Goal: Task Accomplishment & Management: Use online tool/utility

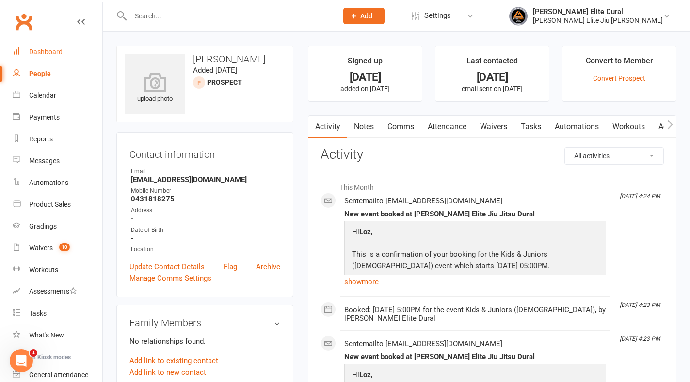
click at [42, 49] on div "Dashboard" at bounding box center [45, 52] width 33 height 8
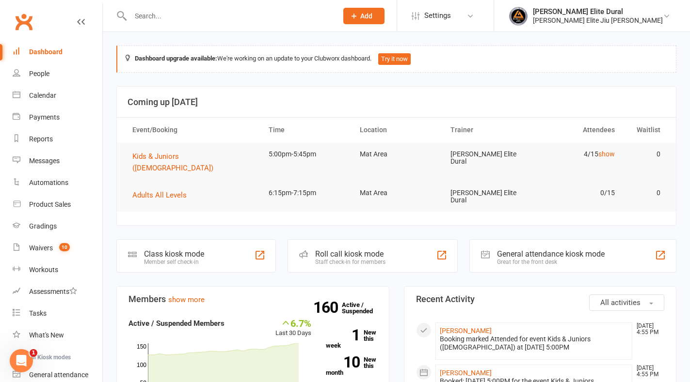
click at [182, 250] on div "Class kiosk mode" at bounding box center [174, 254] width 60 height 9
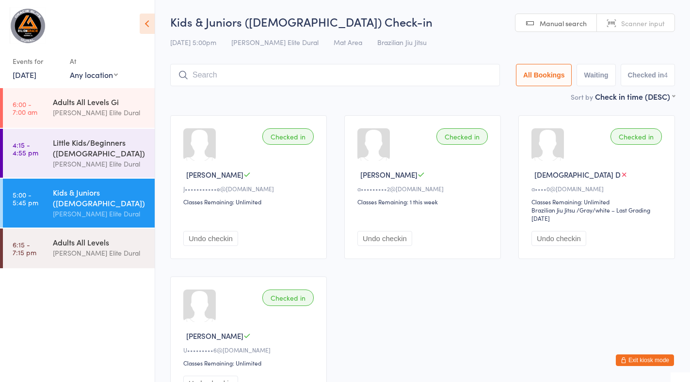
click at [627, 360] on button "Exit kiosk mode" at bounding box center [645, 361] width 58 height 12
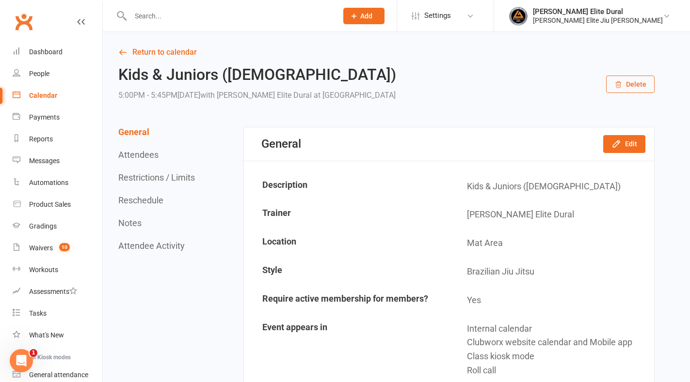
click at [53, 95] on div "Calendar" at bounding box center [43, 96] width 28 height 8
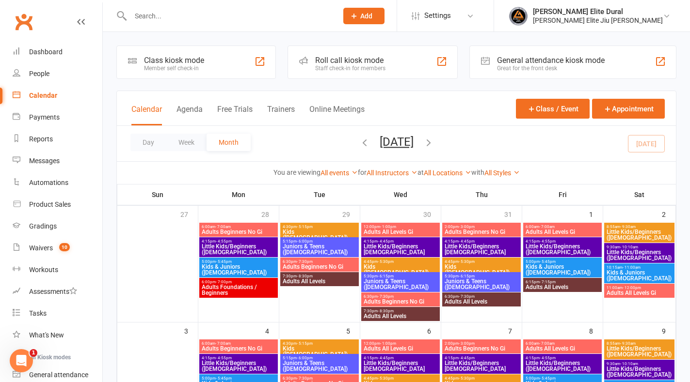
scroll to position [5, 0]
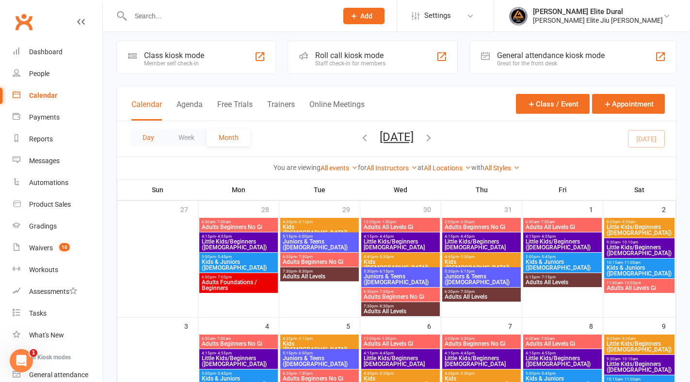
click at [145, 135] on button "Day" at bounding box center [148, 137] width 36 height 17
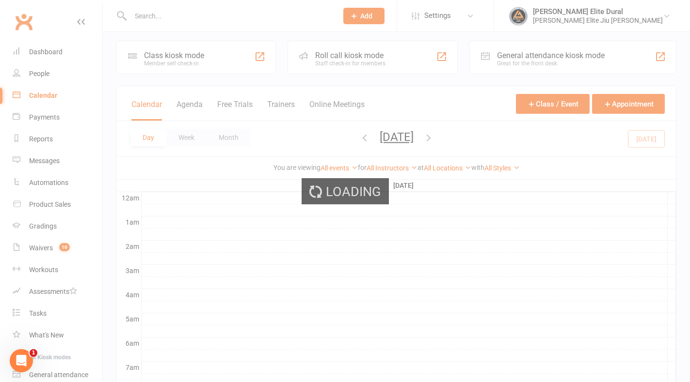
scroll to position [0, 0]
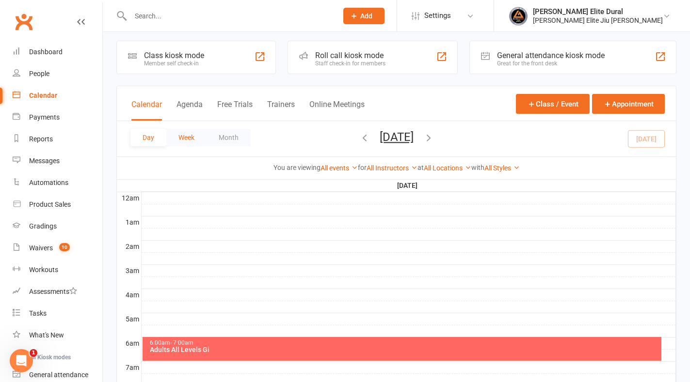
click at [192, 135] on button "Week" at bounding box center [186, 137] width 40 height 17
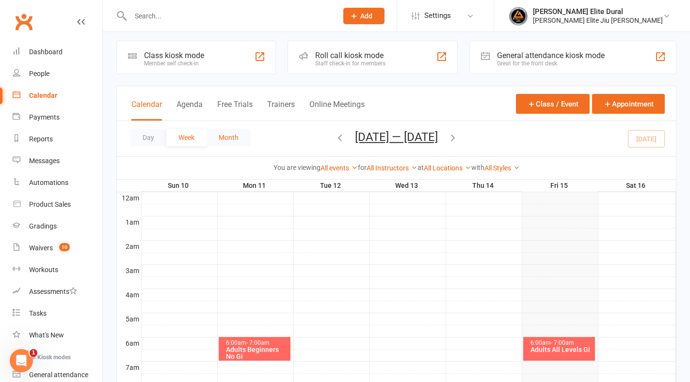
click at [226, 137] on button "Month" at bounding box center [229, 137] width 44 height 17
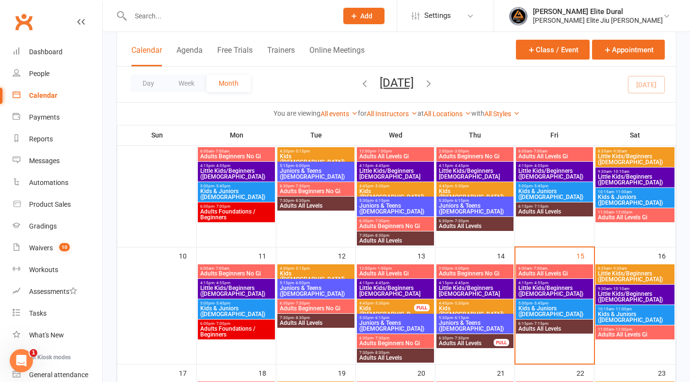
scroll to position [199, 0]
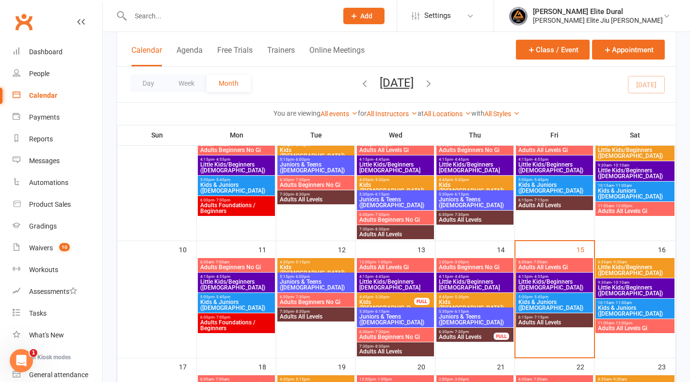
click at [558, 300] on span "Kids & Juniors ([DEMOGRAPHIC_DATA])" at bounding box center [554, 306] width 73 height 12
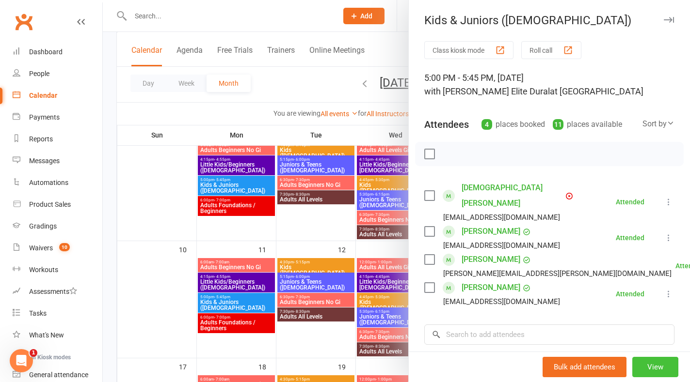
click at [639, 366] on button "View" at bounding box center [655, 367] width 46 height 20
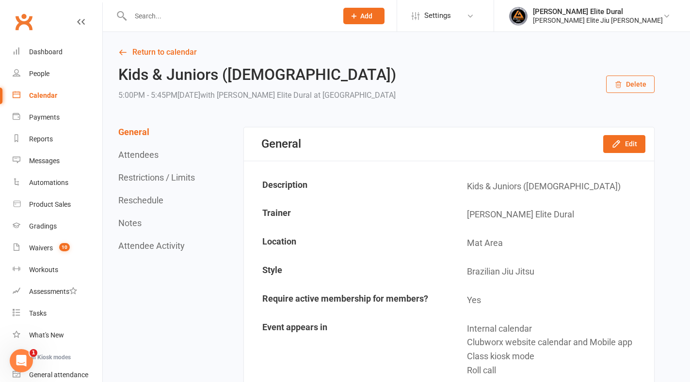
click at [159, 178] on button "Restrictions / Limits" at bounding box center [156, 178] width 77 height 10
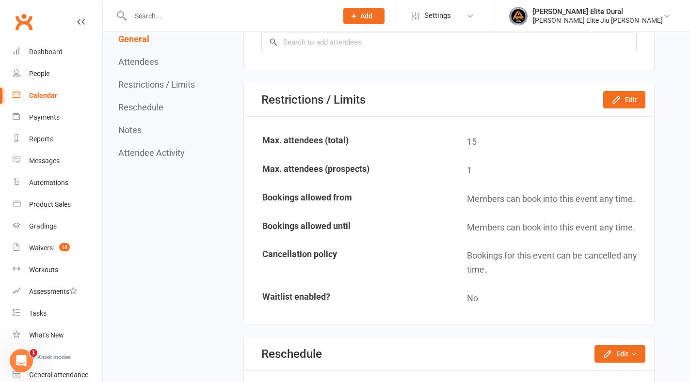
scroll to position [658, 0]
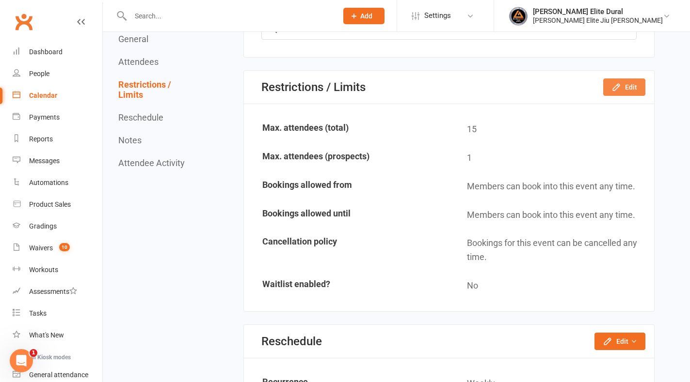
click at [622, 88] on button "Edit" at bounding box center [624, 87] width 42 height 17
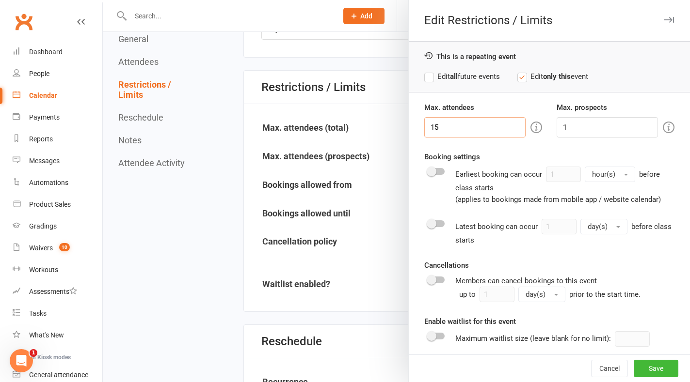
click at [459, 134] on input "15" at bounding box center [474, 127] width 101 height 20
type input "1"
type input "20"
click at [641, 370] on button "Save" at bounding box center [656, 368] width 45 height 17
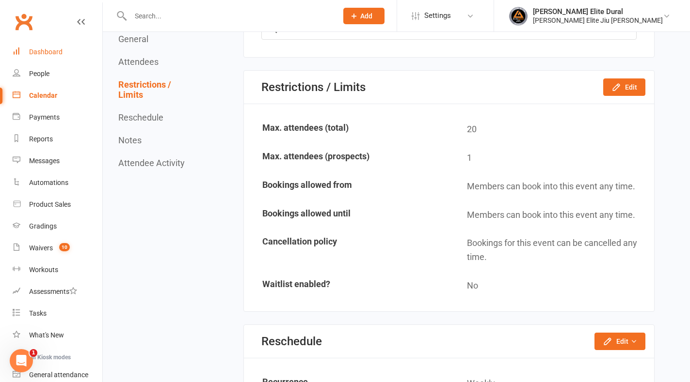
click at [37, 48] on link "Dashboard" at bounding box center [58, 52] width 90 height 22
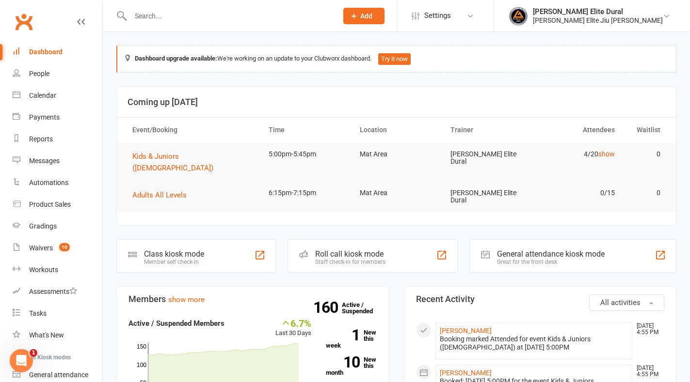
click at [191, 250] on div "Class kiosk mode" at bounding box center [174, 254] width 60 height 9
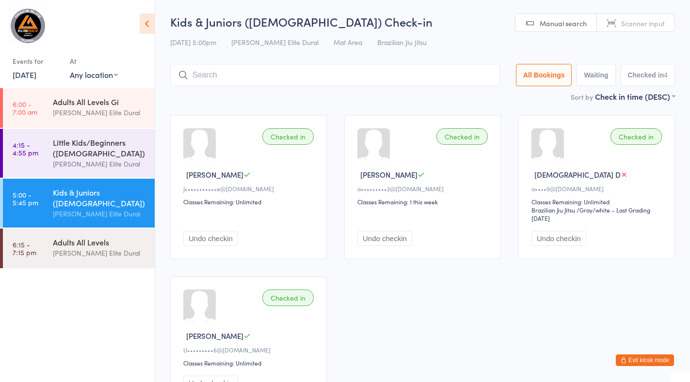
click at [87, 205] on div "Kids & Juniors ([DEMOGRAPHIC_DATA])" at bounding box center [100, 197] width 94 height 21
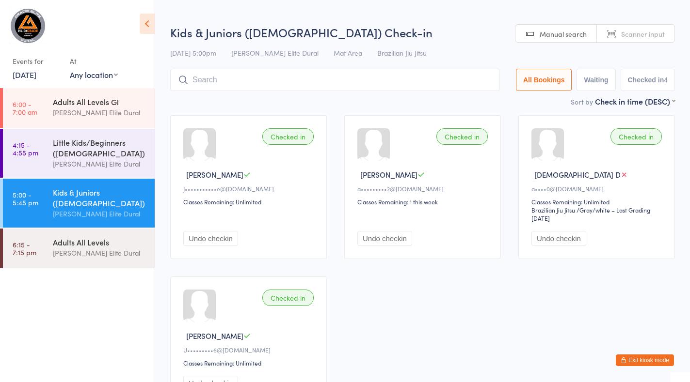
click at [230, 80] on input "search" at bounding box center [335, 80] width 330 height 22
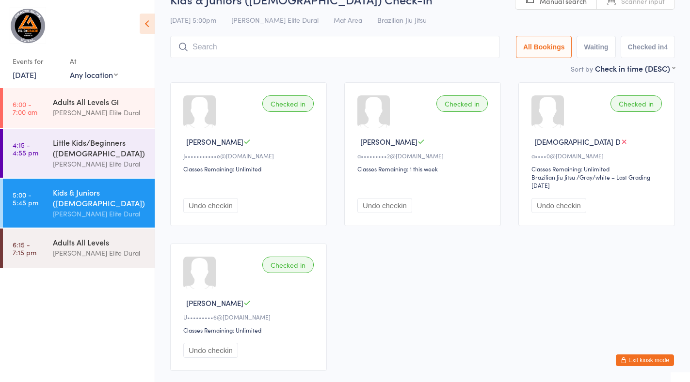
scroll to position [69, 0]
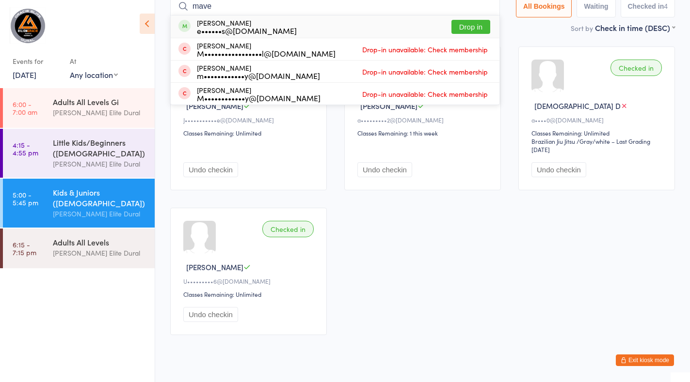
type input "mave"
click at [472, 27] on button "Drop in" at bounding box center [470, 27] width 39 height 14
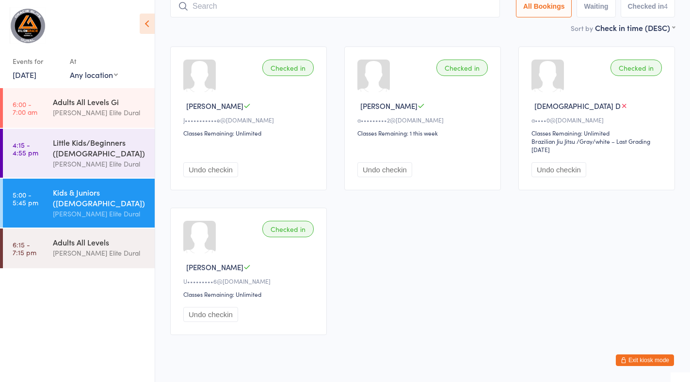
scroll to position [64, 0]
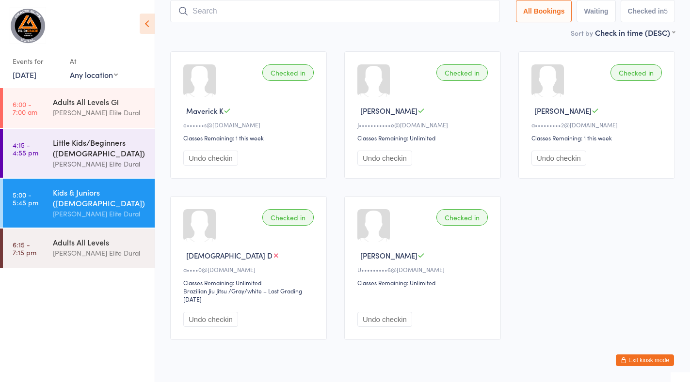
click at [61, 148] on div "Little Kids/Beginners ([DEMOGRAPHIC_DATA])" at bounding box center [100, 147] width 94 height 21
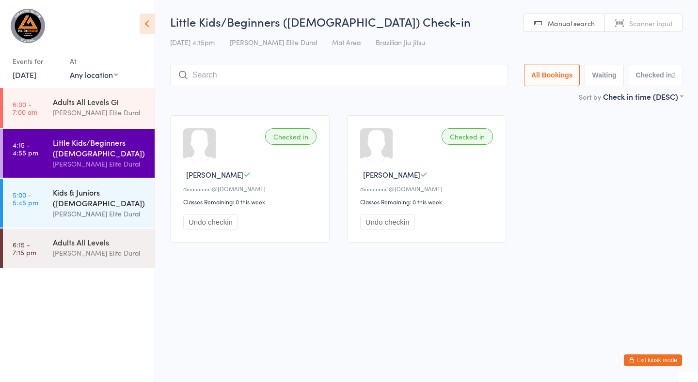
click at [68, 202] on div "Kids & Juniors ([DEMOGRAPHIC_DATA])" at bounding box center [100, 197] width 94 height 21
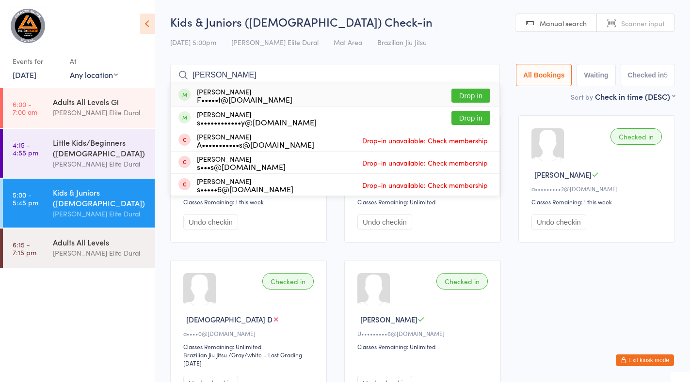
type input "arlo"
click at [468, 93] on button "Drop in" at bounding box center [470, 96] width 39 height 14
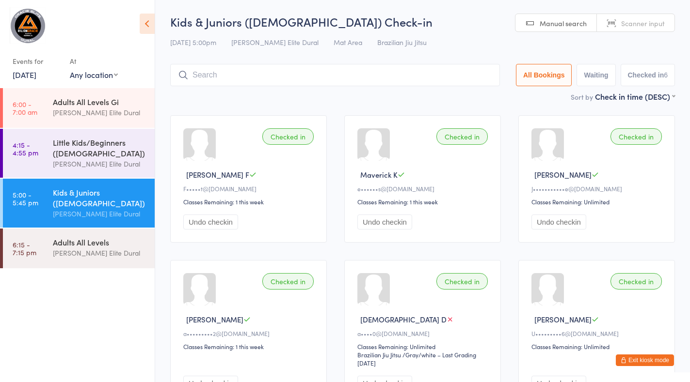
click at [439, 77] on input "search" at bounding box center [335, 75] width 330 height 22
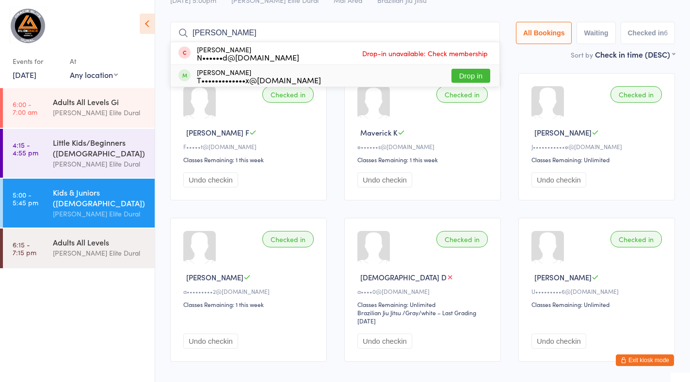
type input "adita"
click at [466, 76] on button "Drop in" at bounding box center [470, 76] width 39 height 14
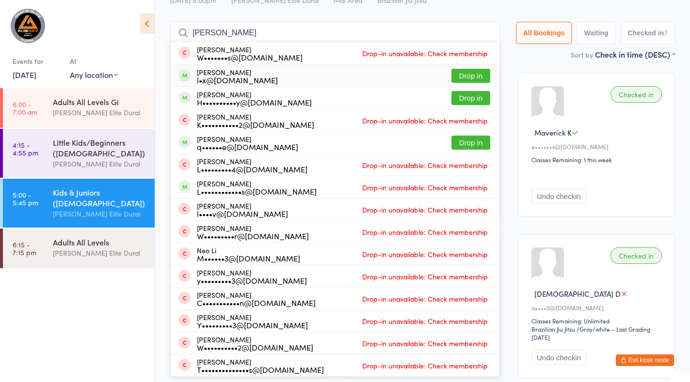
type input "liam"
click at [466, 75] on button "Drop in" at bounding box center [470, 76] width 39 height 14
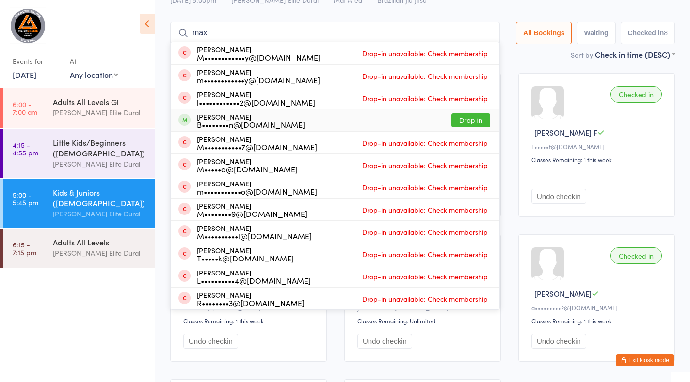
type input "max"
click at [476, 120] on button "Drop in" at bounding box center [470, 120] width 39 height 14
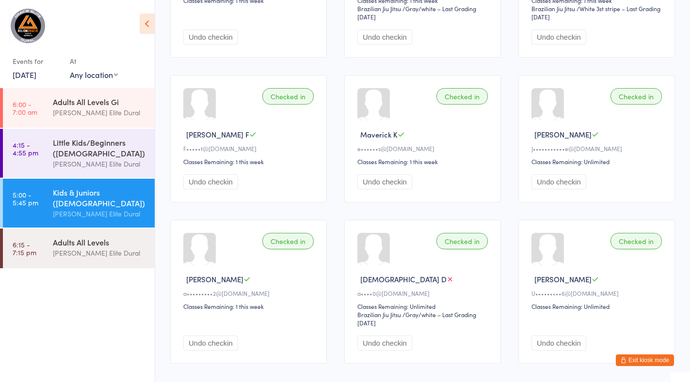
scroll to position [0, 0]
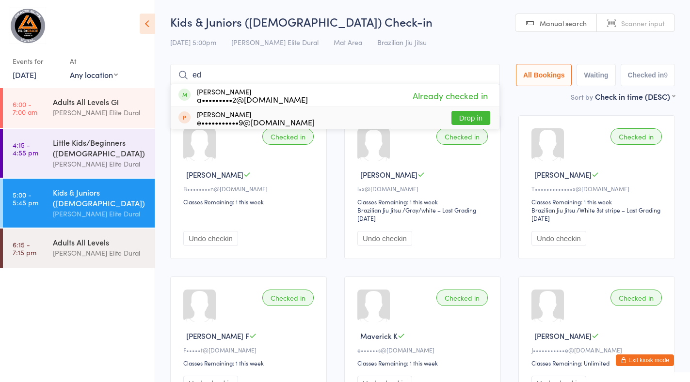
type input "e"
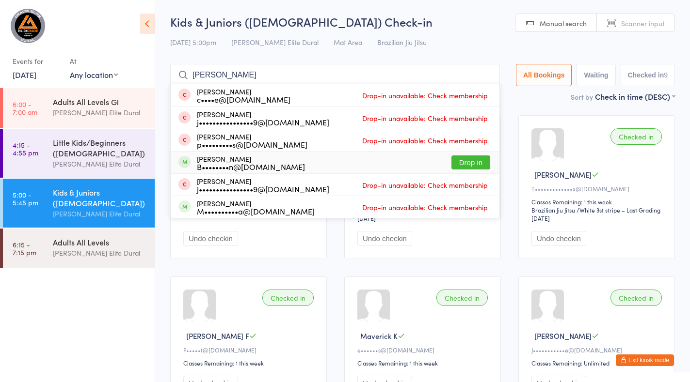
type input "finn"
click at [477, 162] on button "Drop in" at bounding box center [470, 163] width 39 height 14
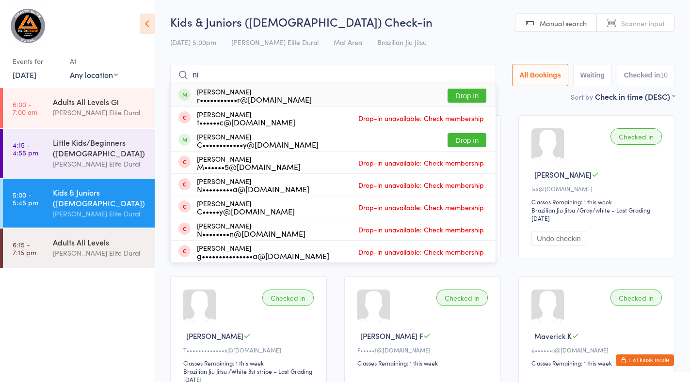
type input "n"
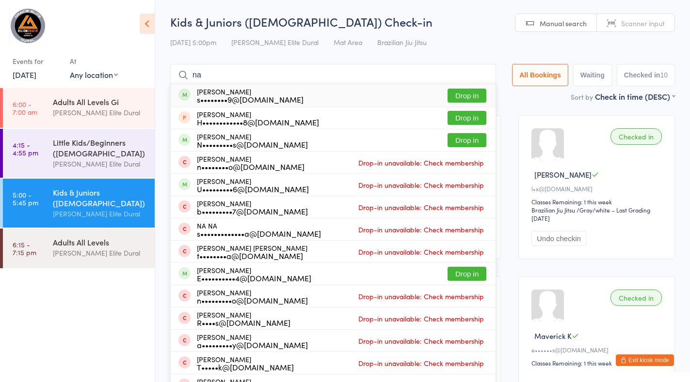
type input "n"
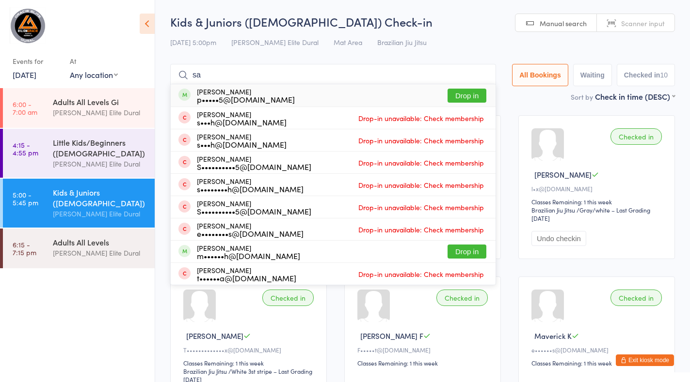
type input "s"
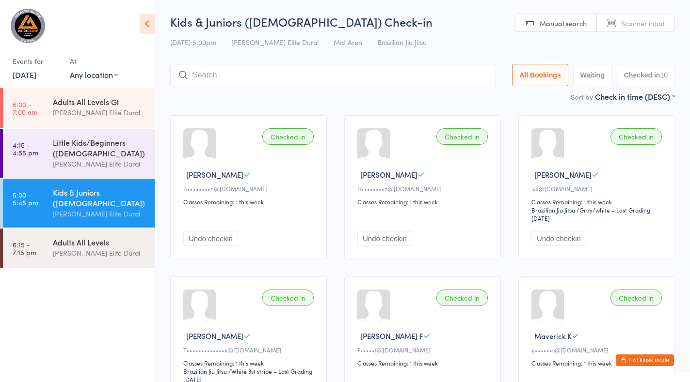
click at [643, 358] on button "Exit kiosk mode" at bounding box center [645, 361] width 58 height 12
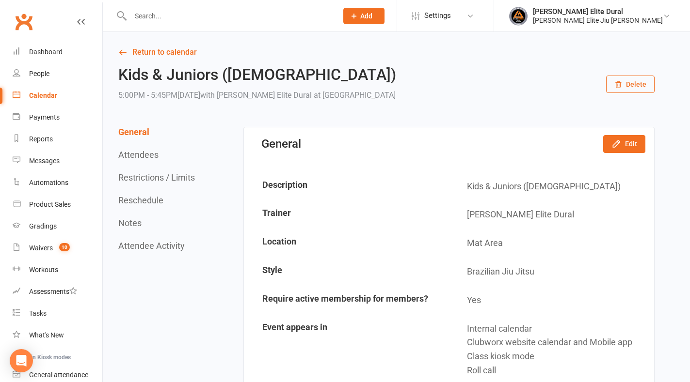
click at [151, 14] on input "text" at bounding box center [228, 16] width 203 height 14
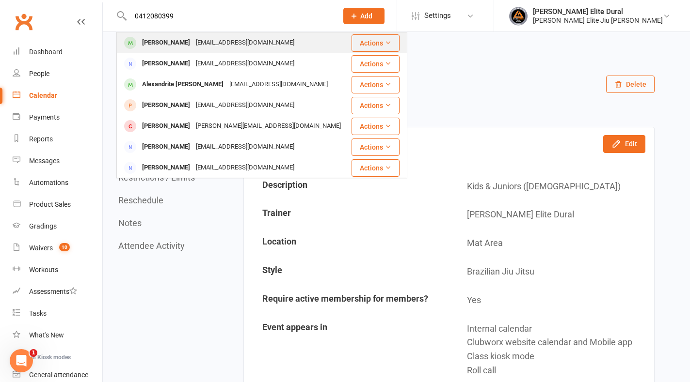
type input "0412080399"
click at [193, 46] on div "lex@lexchan.com" at bounding box center [245, 43] width 104 height 14
